Goal: Information Seeking & Learning: Learn about a topic

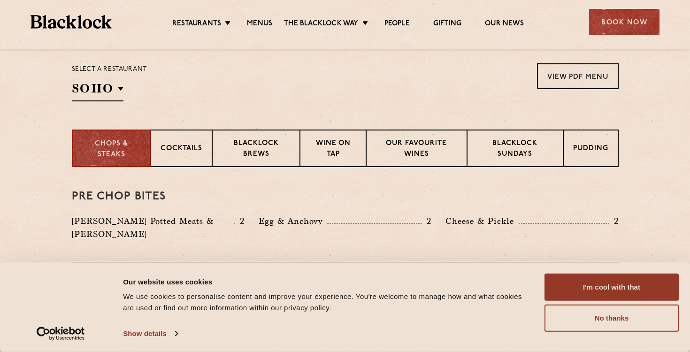
scroll to position [318, 0]
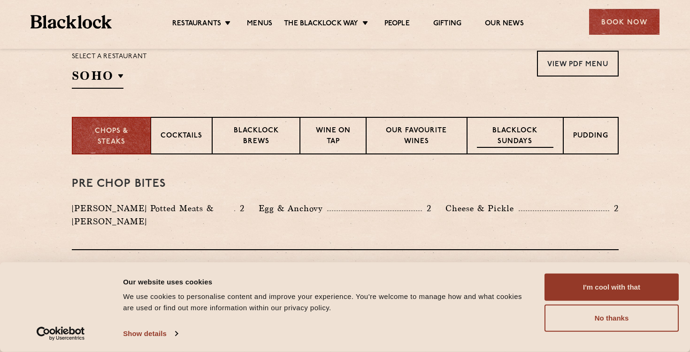
click at [514, 139] on p "Blacklock Sundays" at bounding box center [515, 137] width 76 height 22
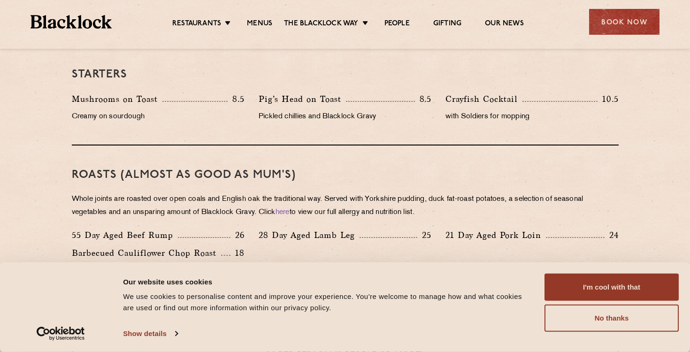
scroll to position [360, 0]
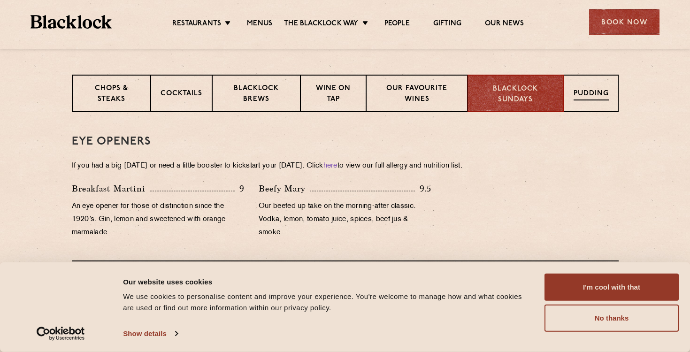
click at [592, 99] on p "Pudding" at bounding box center [590, 95] width 35 height 12
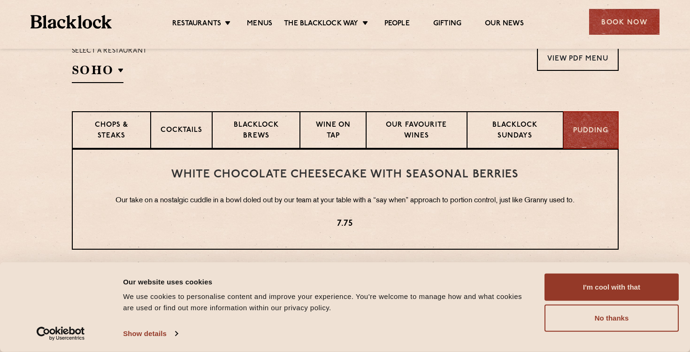
scroll to position [323, 0]
click at [505, 136] on p "Blacklock Sundays" at bounding box center [515, 132] width 76 height 22
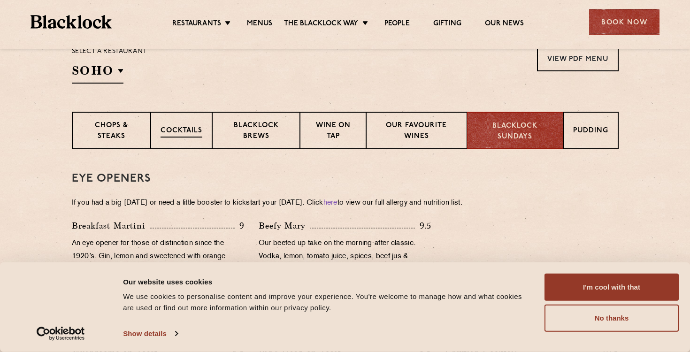
click at [180, 130] on p "Cocktails" at bounding box center [181, 132] width 42 height 12
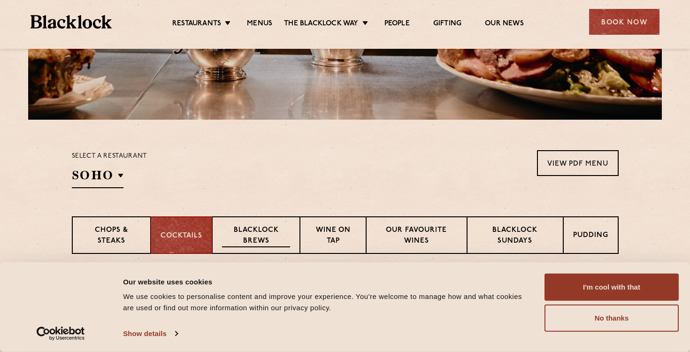
scroll to position [197, 0]
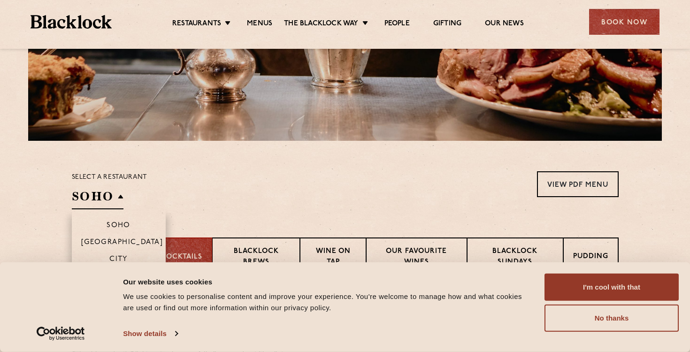
click at [119, 194] on h2 "SOHO" at bounding box center [98, 198] width 52 height 21
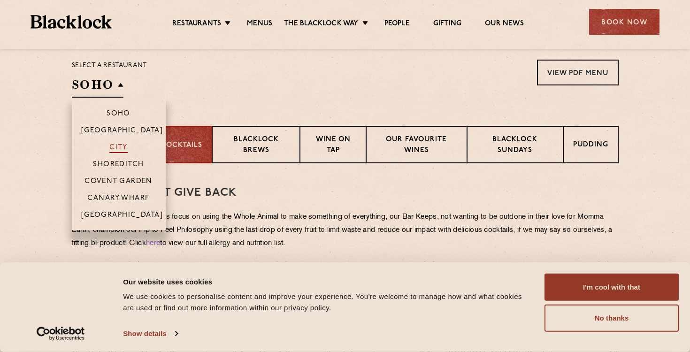
scroll to position [310, 0]
click at [123, 180] on p "Covent Garden" at bounding box center [118, 180] width 68 height 9
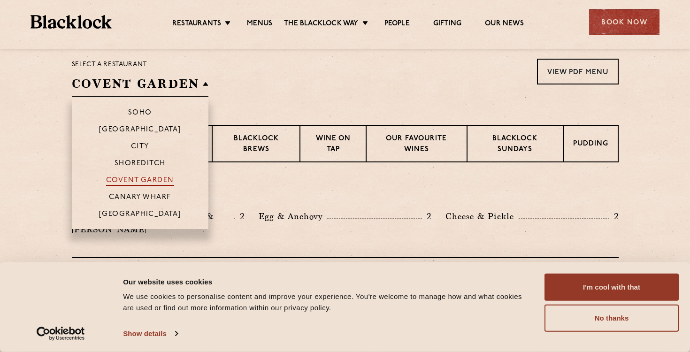
click at [156, 178] on p "Covent Garden" at bounding box center [140, 180] width 68 height 9
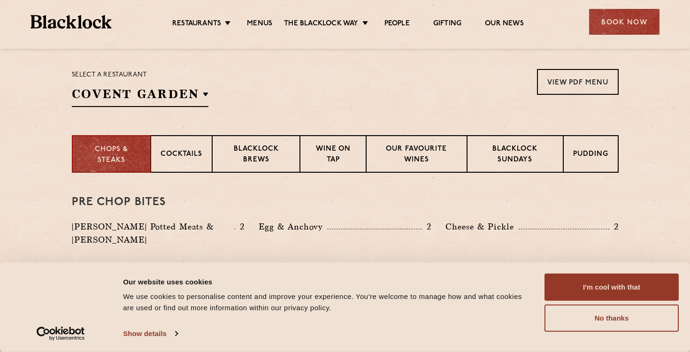
scroll to position [283, 0]
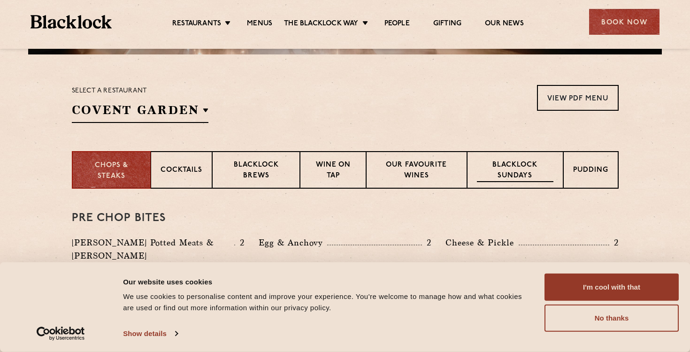
click at [510, 175] on p "Blacklock Sundays" at bounding box center [515, 171] width 76 height 22
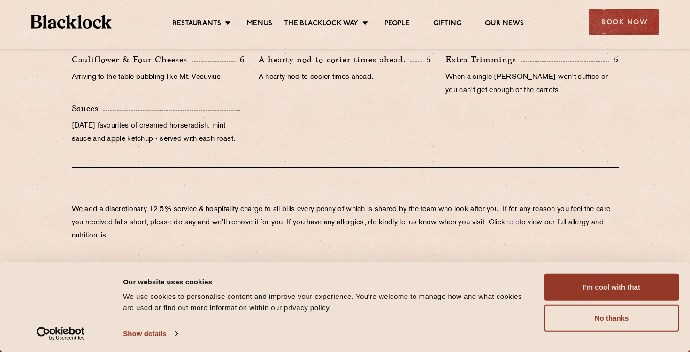
scroll to position [1149, 0]
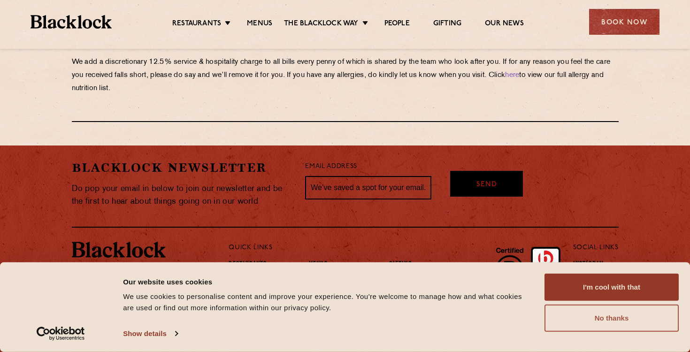
click at [631, 314] on button "No thanks" at bounding box center [611, 318] width 134 height 27
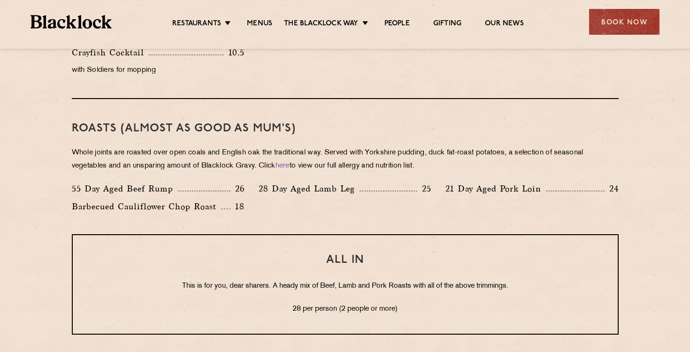
scroll to position [665, 0]
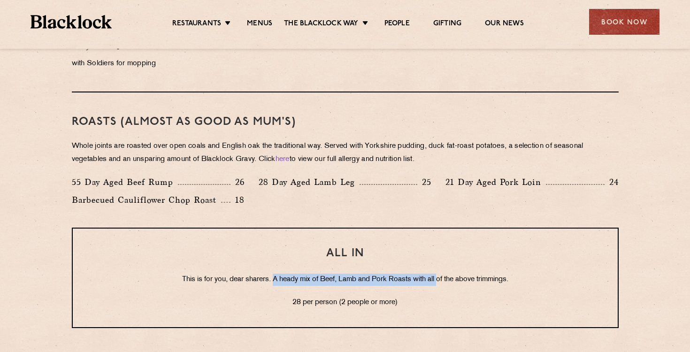
drag, startPoint x: 270, startPoint y: 279, endPoint x: 438, endPoint y: 277, distance: 168.5
click at [438, 277] on p "This is for you, dear sharers. A heady mix of Beef, Lamb and Pork Roasts with a…" at bounding box center [345, 280] width 507 height 12
click at [321, 236] on div "ALL IN This is for you, dear sharers. A heady mix of Beef, Lamb and Pork Roasts…" at bounding box center [345, 278] width 547 height 100
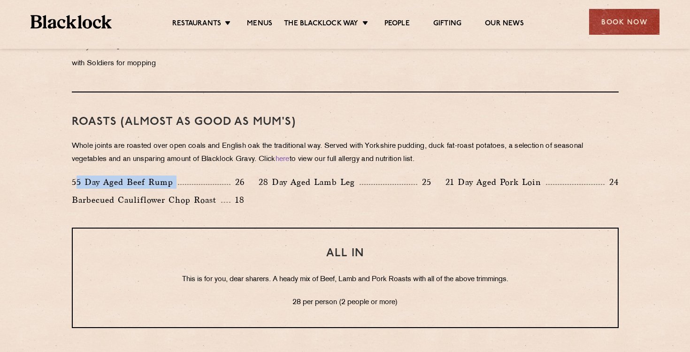
drag, startPoint x: 76, startPoint y: 182, endPoint x: 232, endPoint y: 187, distance: 156.8
click at [232, 187] on div "55 Day Aged Beef Rump 26" at bounding box center [158, 182] width 173 height 13
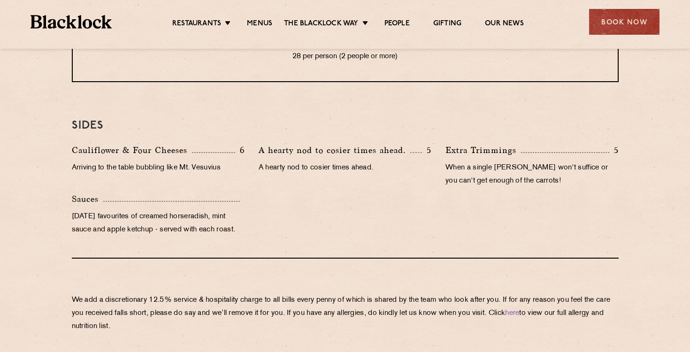
scroll to position [914, 0]
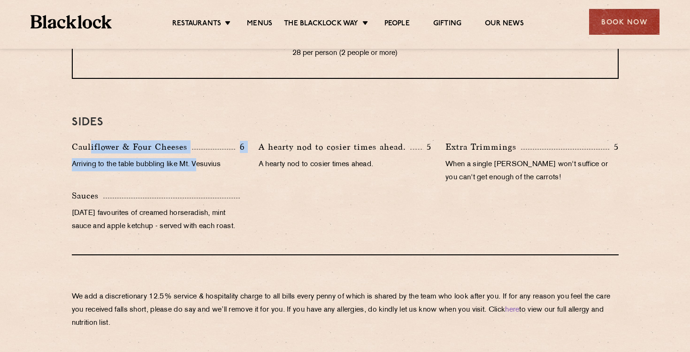
drag, startPoint x: 91, startPoint y: 147, endPoint x: 201, endPoint y: 168, distance: 111.8
click at [201, 168] on div "Cauliflower & Four Cheeses 6 Arriving to the table bubbling like Mt. Vesuvius" at bounding box center [158, 164] width 187 height 49
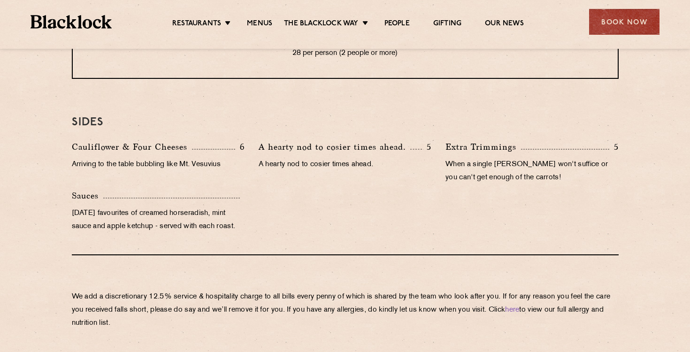
click at [346, 233] on div "Cauliflower & Four Cheeses 6 Arriving to the table bubbling like Mt. Vesuvius A…" at bounding box center [345, 189] width 561 height 98
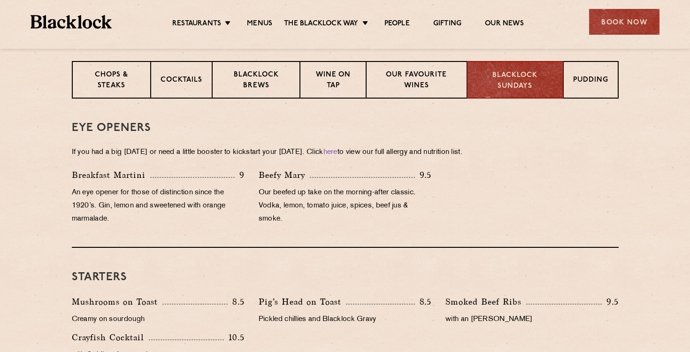
scroll to position [354, 0]
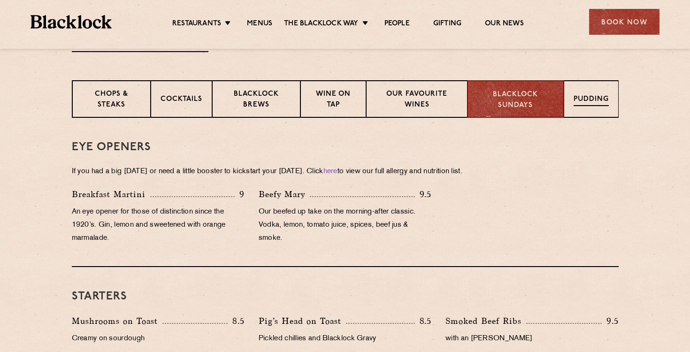
click at [582, 96] on p "Pudding" at bounding box center [590, 100] width 35 height 12
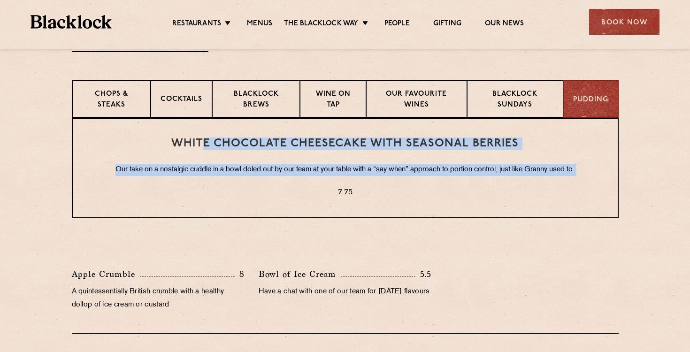
drag, startPoint x: 204, startPoint y: 143, endPoint x: 409, endPoint y: 180, distance: 208.3
click at [409, 180] on div "White Chocolate Cheesecake with Seasonal Berries Our take on a nostalgic cuddle…" at bounding box center [345, 168] width 547 height 100
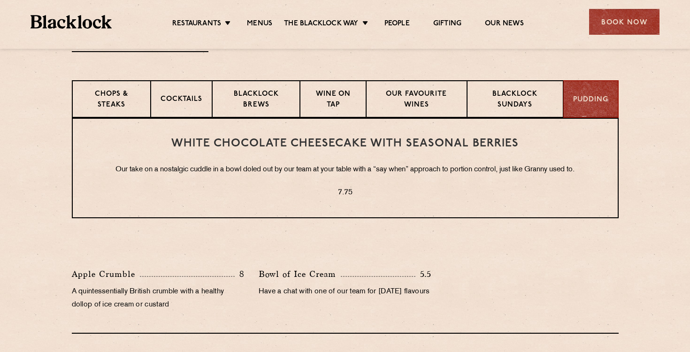
click at [416, 193] on p "7.75" at bounding box center [345, 193] width 507 height 12
click at [115, 96] on p "Chops & Steaks" at bounding box center [111, 100] width 59 height 22
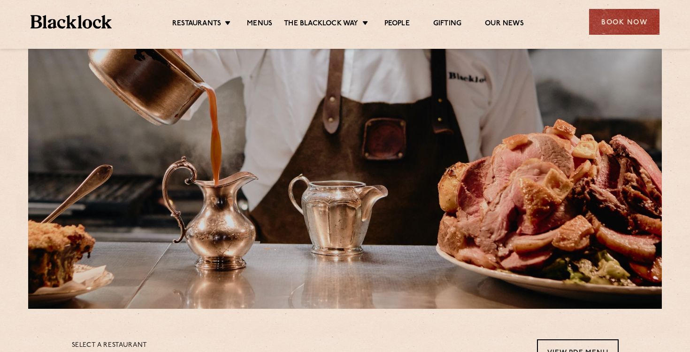
scroll to position [29, 0]
